Goal: Task Accomplishment & Management: Complete application form

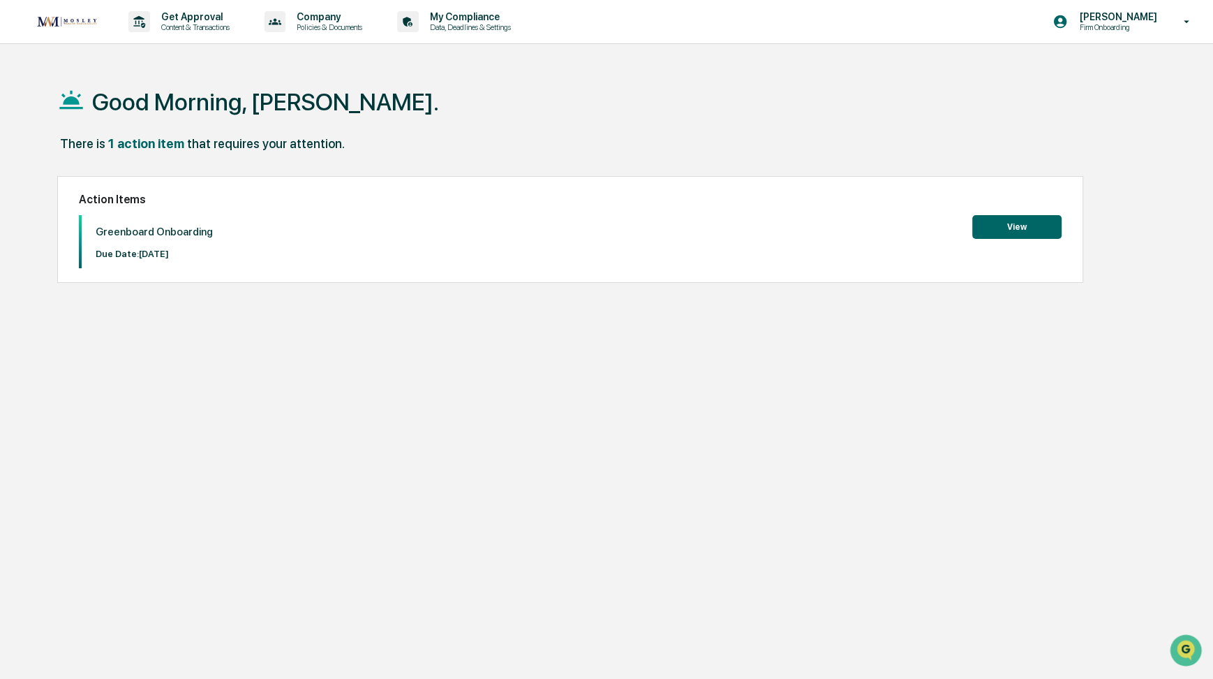
click at [1025, 232] on button "View" at bounding box center [1016, 227] width 89 height 24
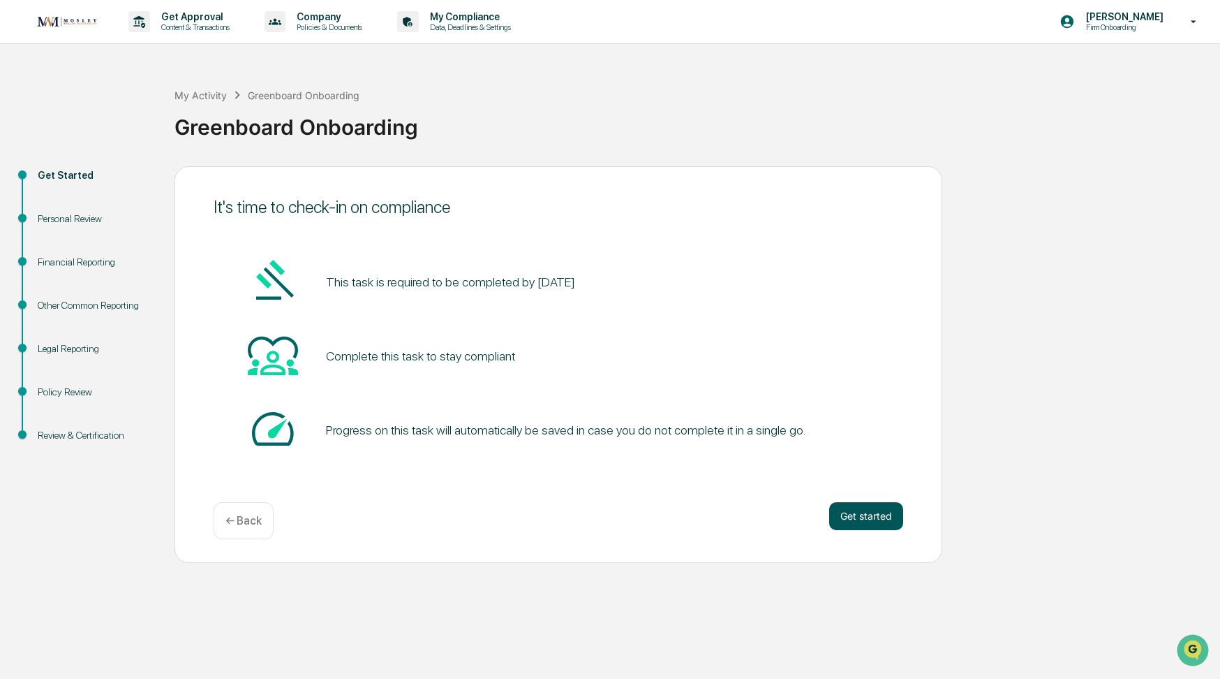
click at [870, 512] on button "Get started" at bounding box center [866, 516] width 74 height 28
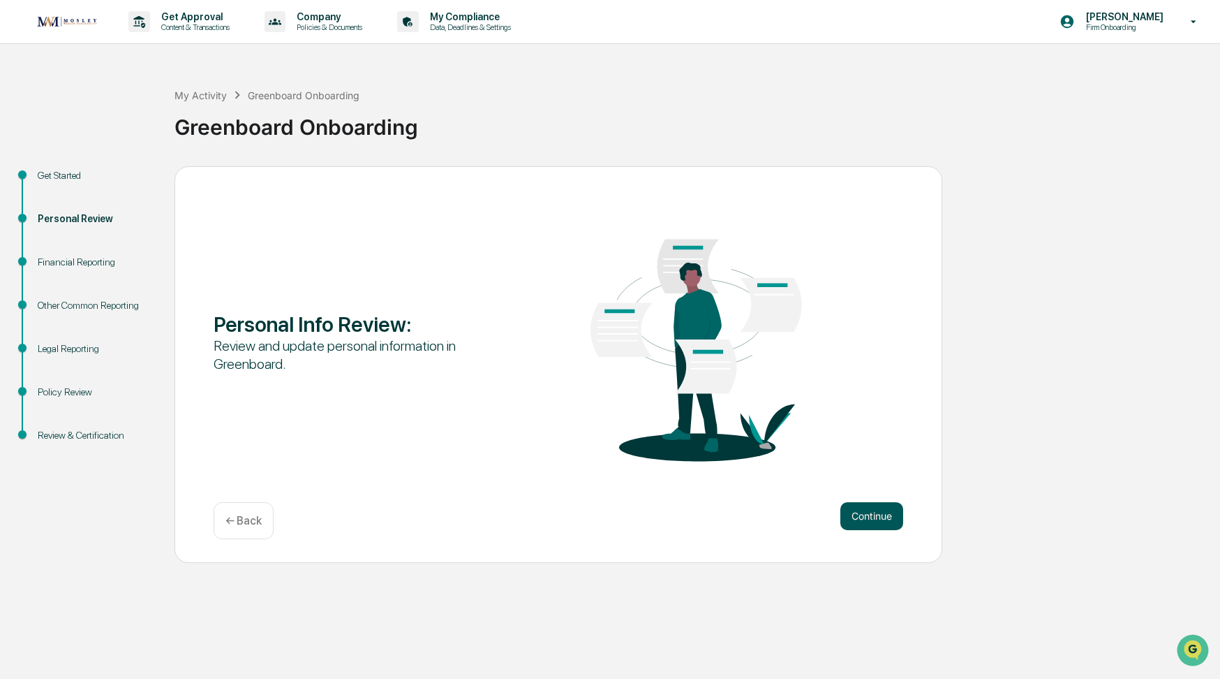
click at [880, 517] on button "Continue" at bounding box center [872, 516] width 63 height 28
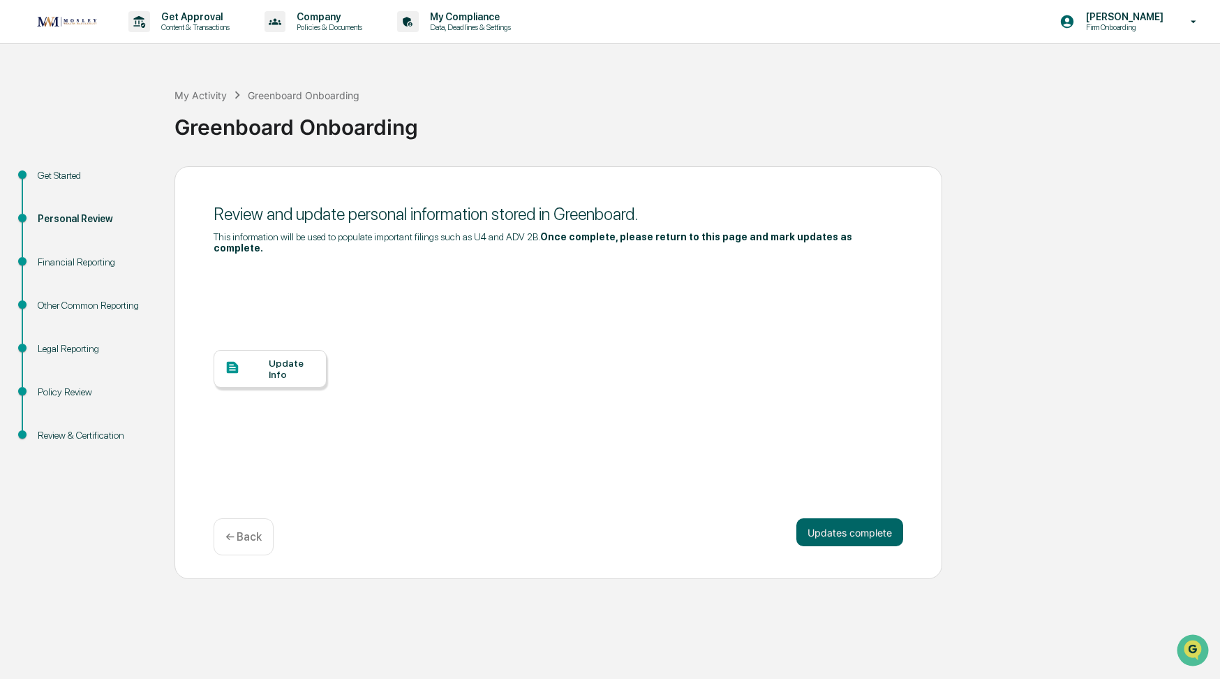
click at [299, 367] on div "Update Info" at bounding box center [292, 368] width 47 height 22
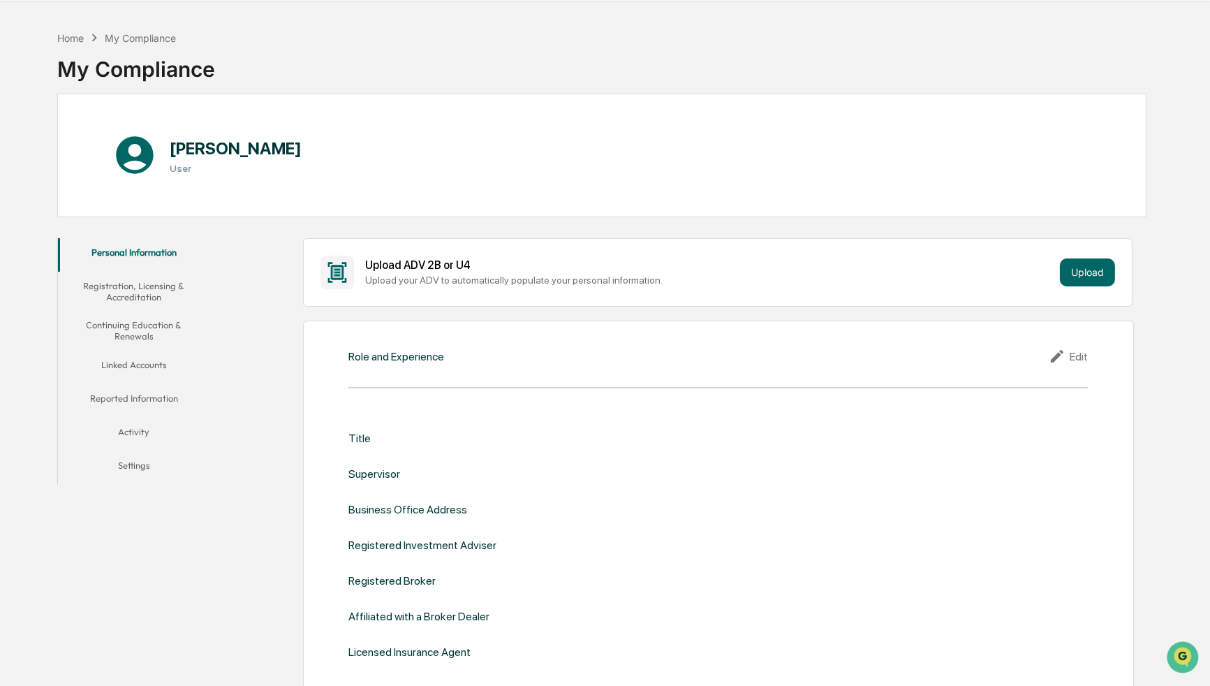
scroll to position [70, 0]
